Goal: Task Accomplishment & Management: Use online tool/utility

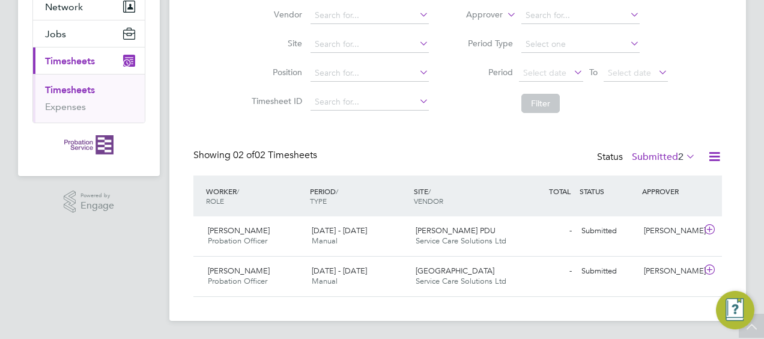
scroll to position [30, 104]
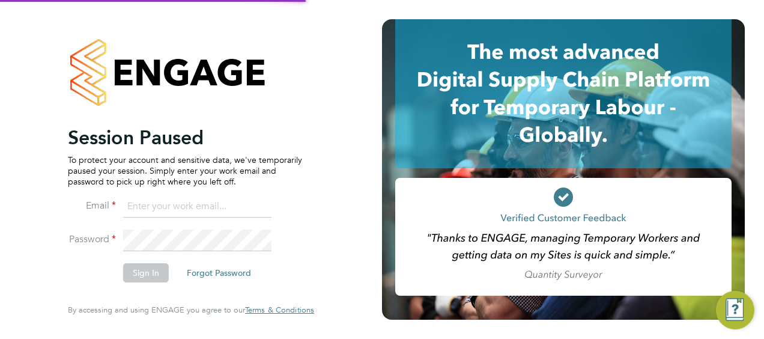
type input "sarah.hennebry@justice.gov.uk"
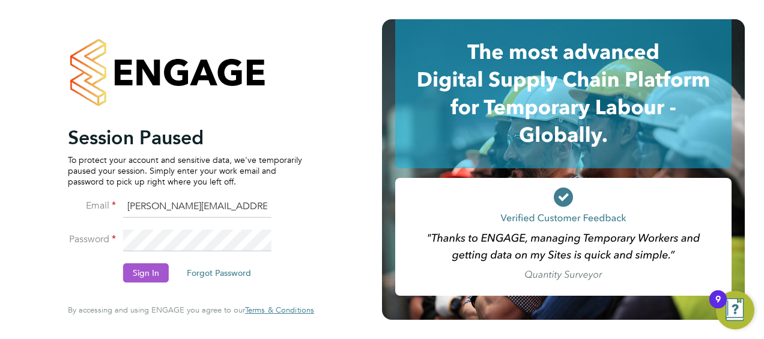
click at [154, 265] on button "Sign In" at bounding box center [146, 272] width 46 height 19
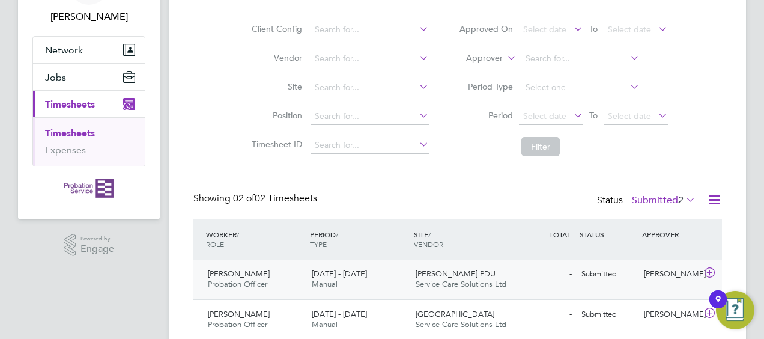
scroll to position [122, 0]
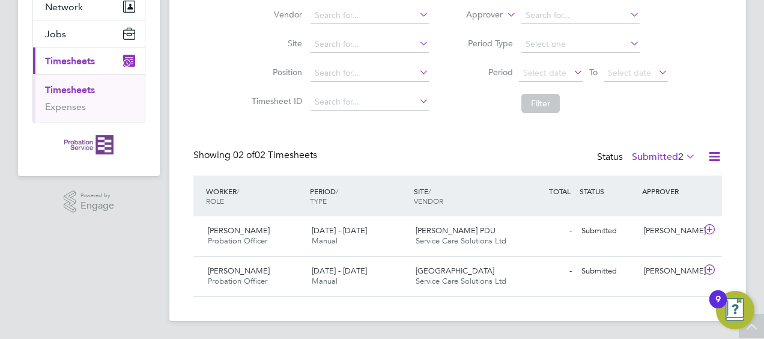
click at [67, 85] on link "Timesheets" at bounding box center [70, 89] width 50 height 11
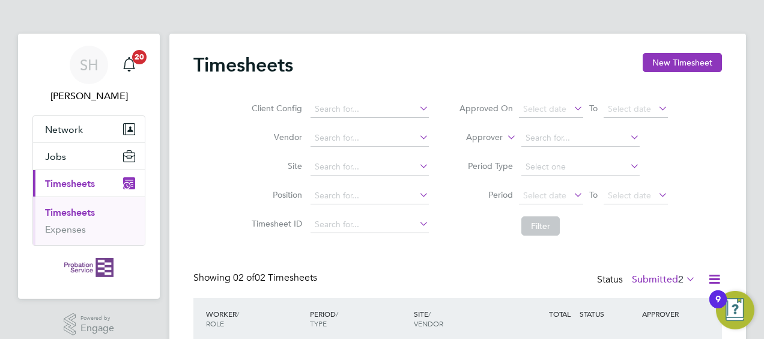
click at [86, 204] on ul "Timesheets Expenses" at bounding box center [89, 220] width 112 height 49
click at [88, 208] on link "Timesheets" at bounding box center [70, 211] width 50 height 11
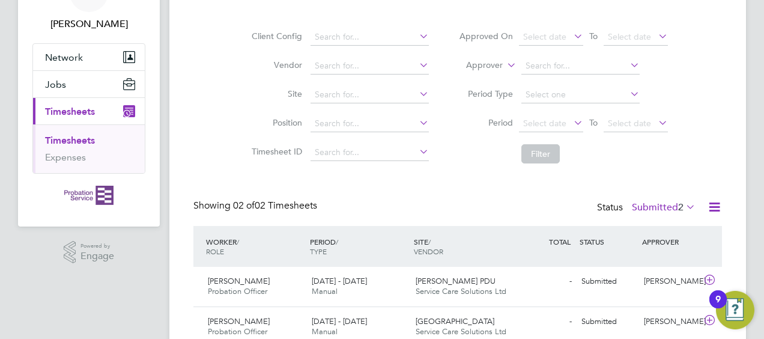
scroll to position [122, 0]
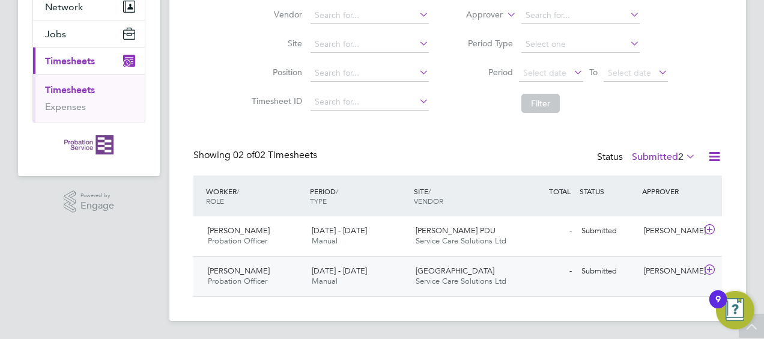
click at [704, 267] on icon at bounding box center [709, 270] width 15 height 10
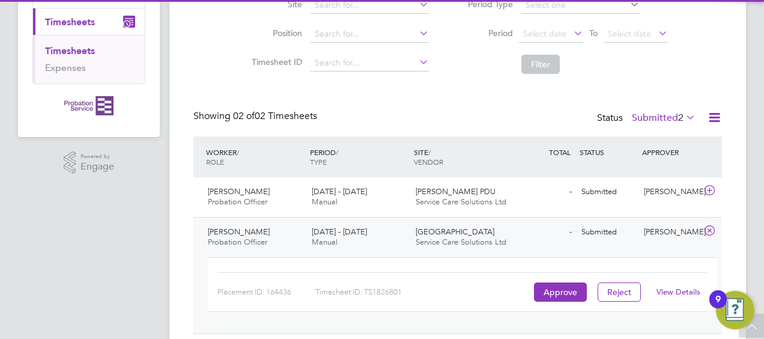
scroll to position [199, 0]
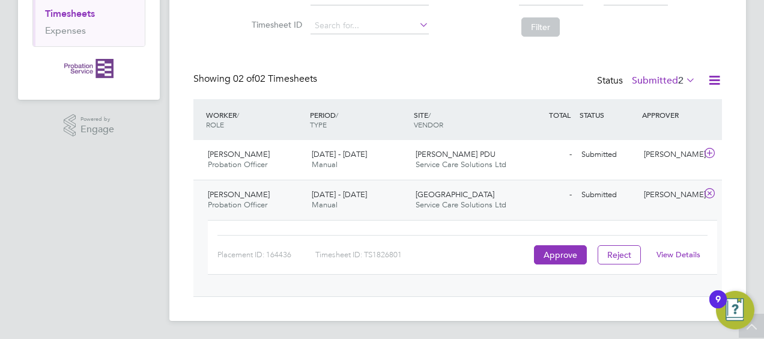
click at [694, 252] on link "View Details" at bounding box center [678, 254] width 44 height 10
click at [72, 10] on link "Timesheets" at bounding box center [70, 13] width 50 height 11
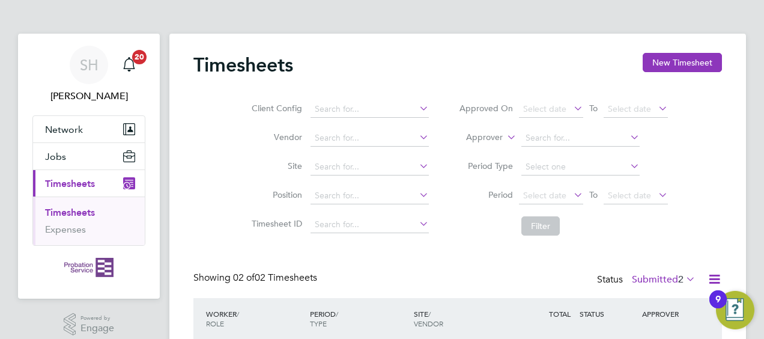
click at [73, 206] on link "Timesheets" at bounding box center [70, 211] width 50 height 11
click at [128, 67] on icon "Main navigation" at bounding box center [129, 64] width 14 height 14
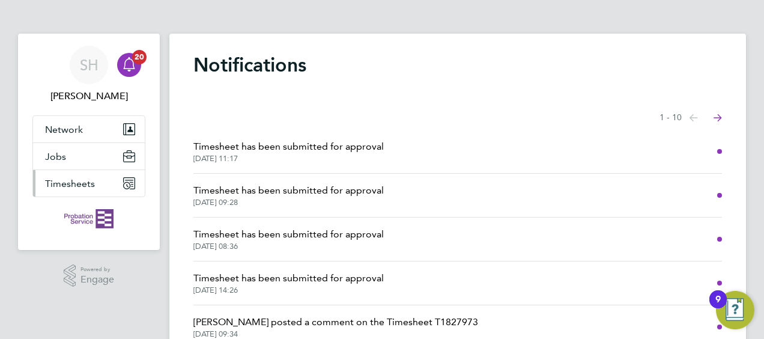
click at [73, 179] on span "Timesheets" at bounding box center [70, 183] width 50 height 11
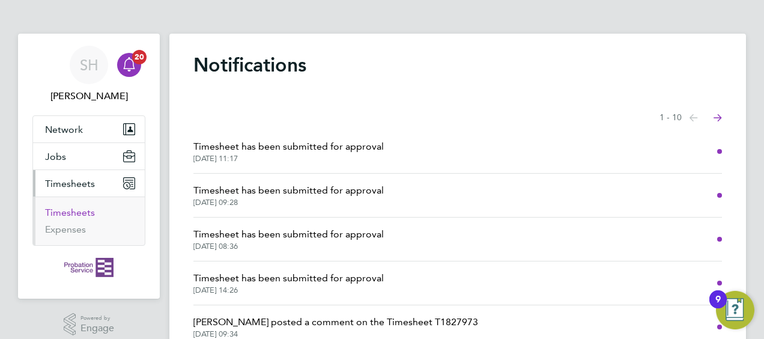
click at [65, 209] on link "Timesheets" at bounding box center [70, 211] width 50 height 11
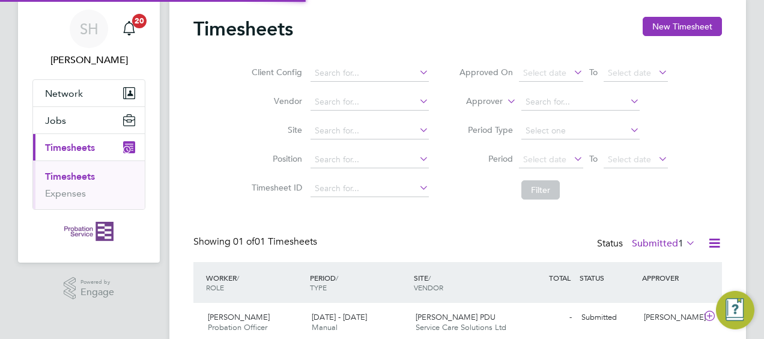
scroll to position [83, 0]
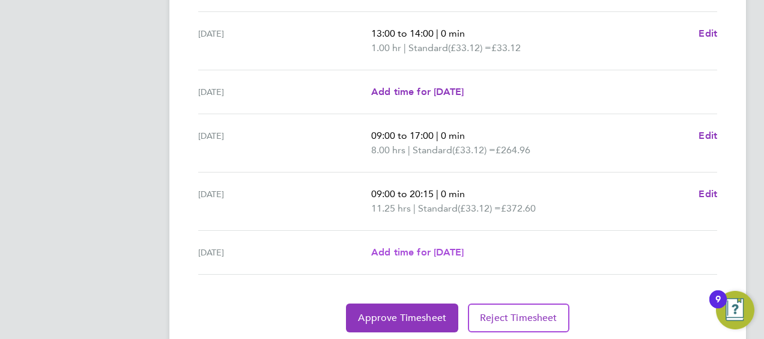
scroll to position [522, 0]
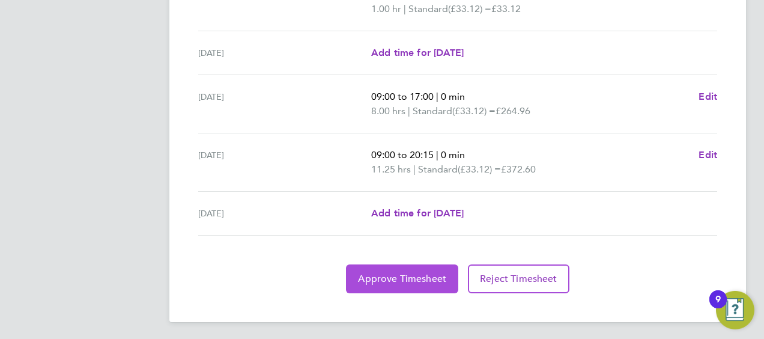
click at [421, 273] on span "Approve Timesheet" at bounding box center [402, 279] width 88 height 12
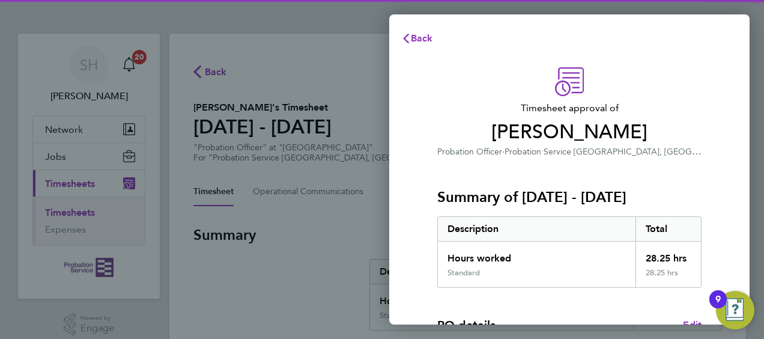
scroll to position [235, 0]
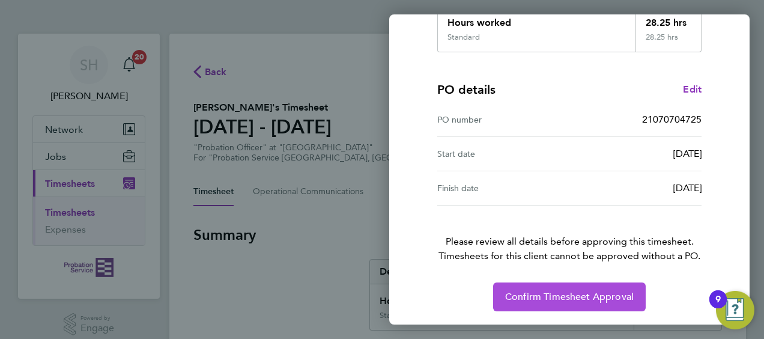
click at [611, 299] on span "Confirm Timesheet Approval" at bounding box center [569, 297] width 128 height 12
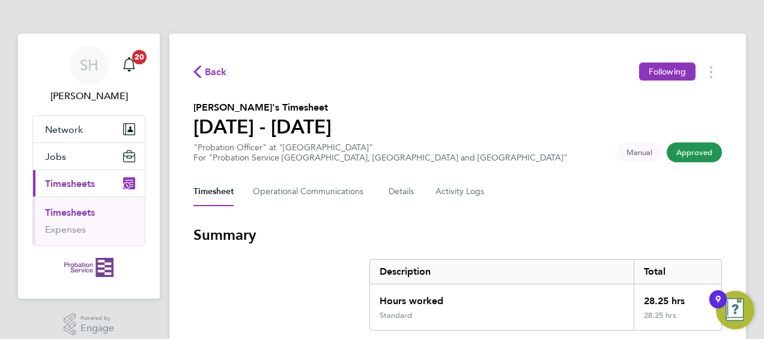
click at [59, 205] on ul "Timesheets Expenses" at bounding box center [89, 220] width 112 height 49
click at [63, 211] on link "Timesheets" at bounding box center [70, 211] width 50 height 11
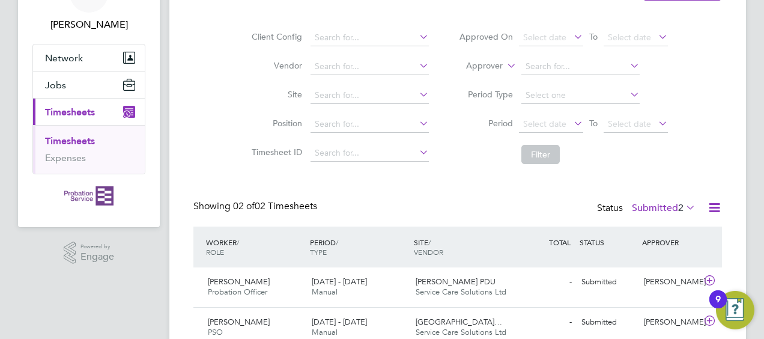
scroll to position [122, 0]
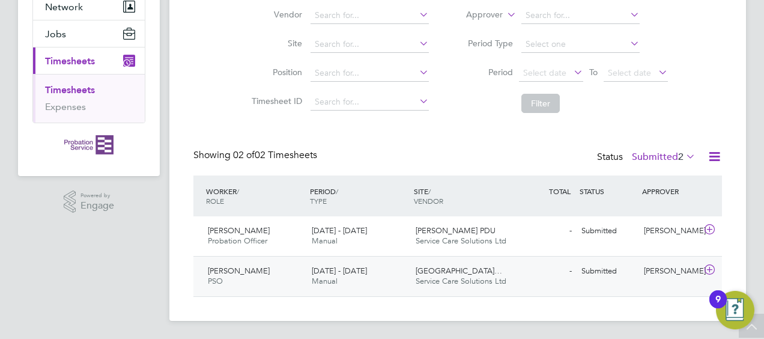
click at [709, 265] on icon at bounding box center [709, 270] width 15 height 10
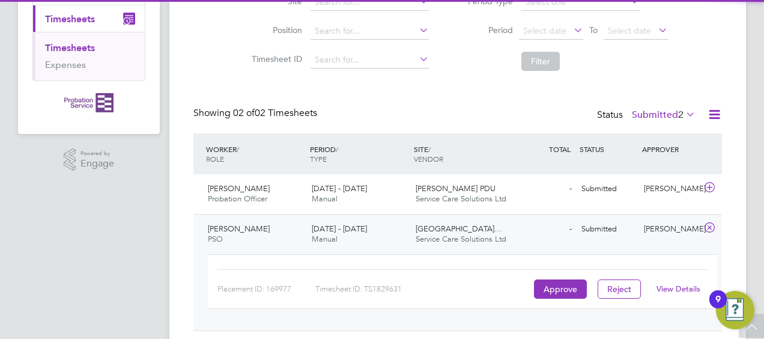
scroll to position [182, 0]
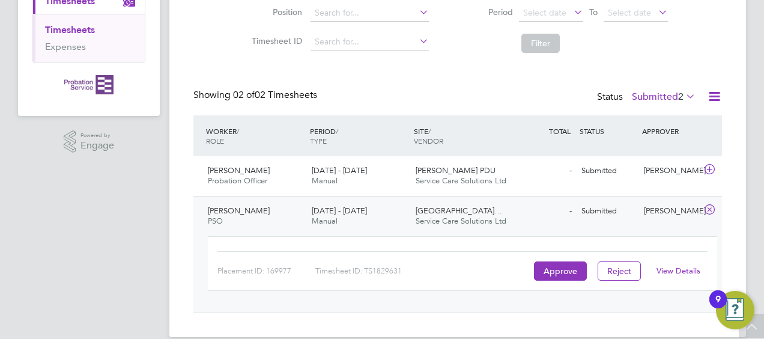
click at [685, 268] on link "View Details" at bounding box center [678, 270] width 44 height 10
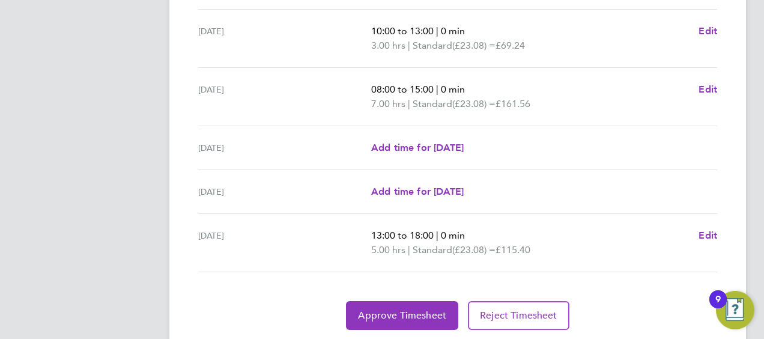
scroll to position [536, 0]
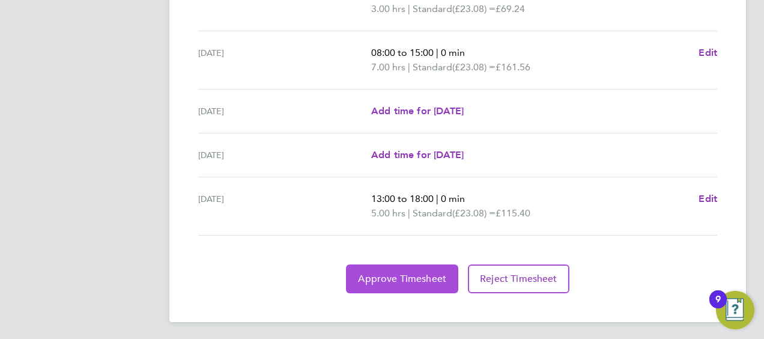
click at [415, 276] on span "Approve Timesheet" at bounding box center [402, 279] width 88 height 12
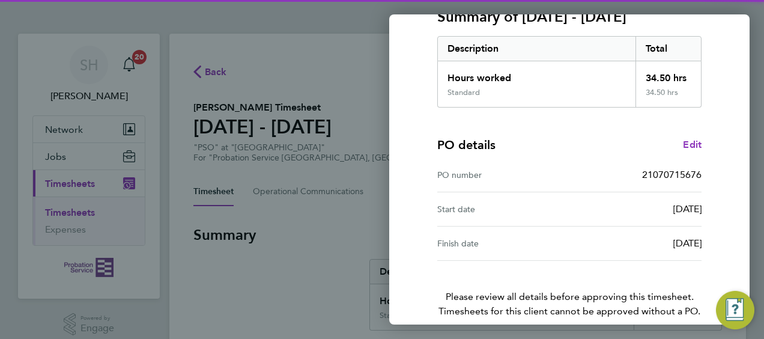
scroll to position [235, 0]
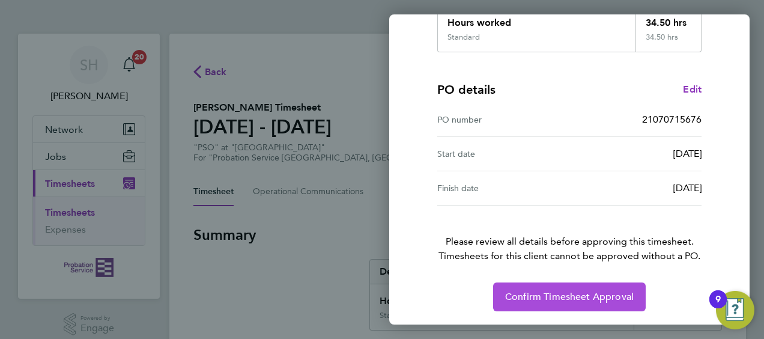
click at [600, 306] on button "Confirm Timesheet Approval" at bounding box center [569, 296] width 152 height 29
